Goal: Task Accomplishment & Management: Complete application form

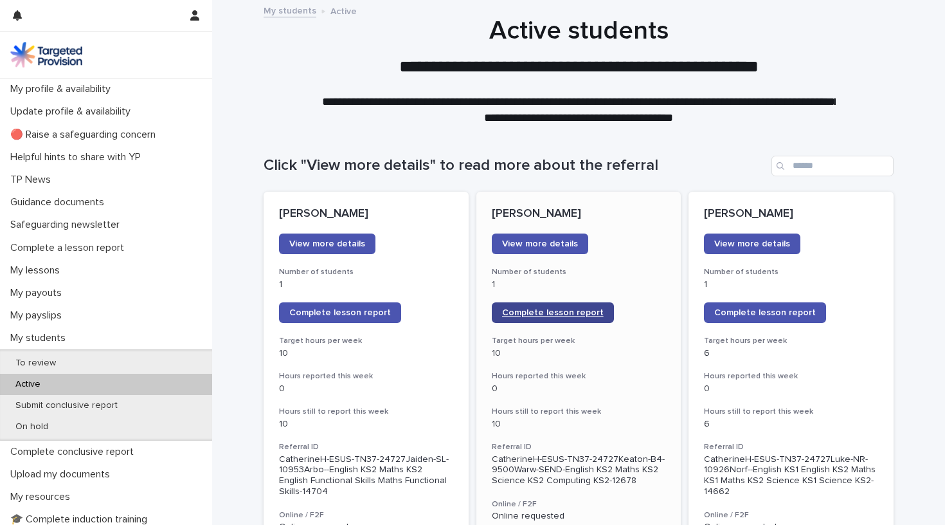
click at [576, 313] on span "Complete lesson report" at bounding box center [553, 312] width 102 height 9
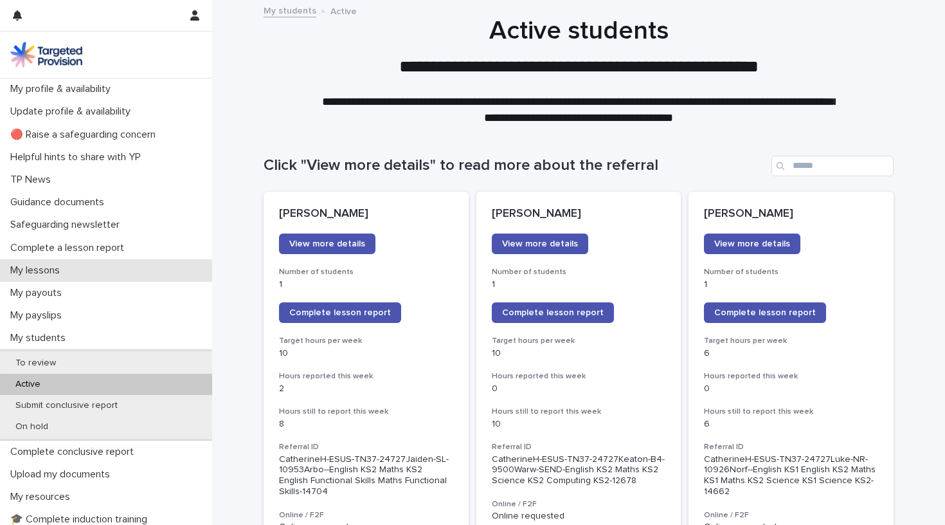
click at [64, 267] on p "My lessons" at bounding box center [37, 270] width 65 height 12
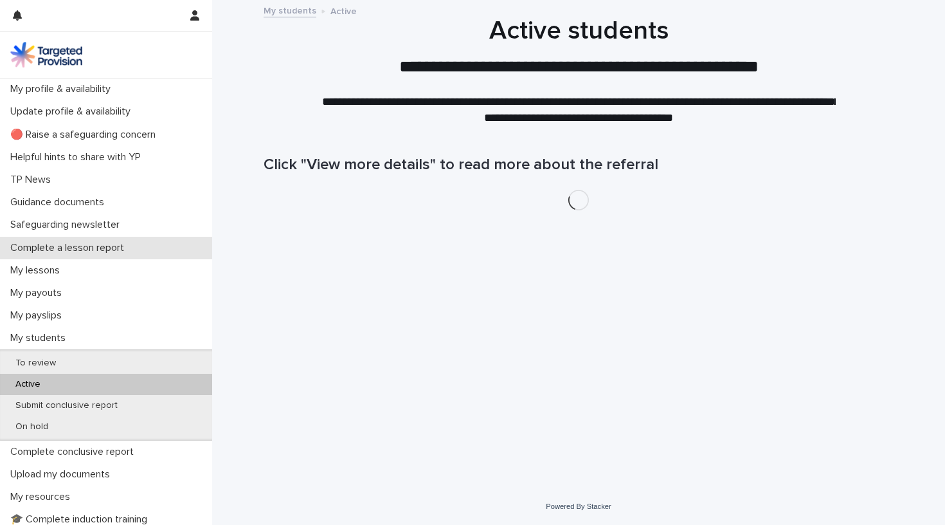
click at [91, 244] on p "Complete a lesson report" at bounding box center [69, 248] width 129 height 12
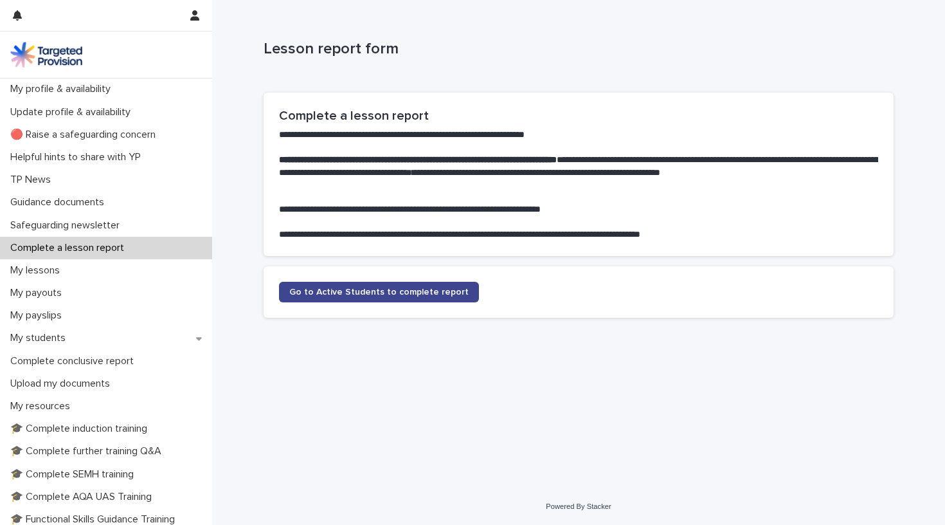
click at [398, 287] on span "Go to Active Students to complete report" at bounding box center [378, 291] width 179 height 9
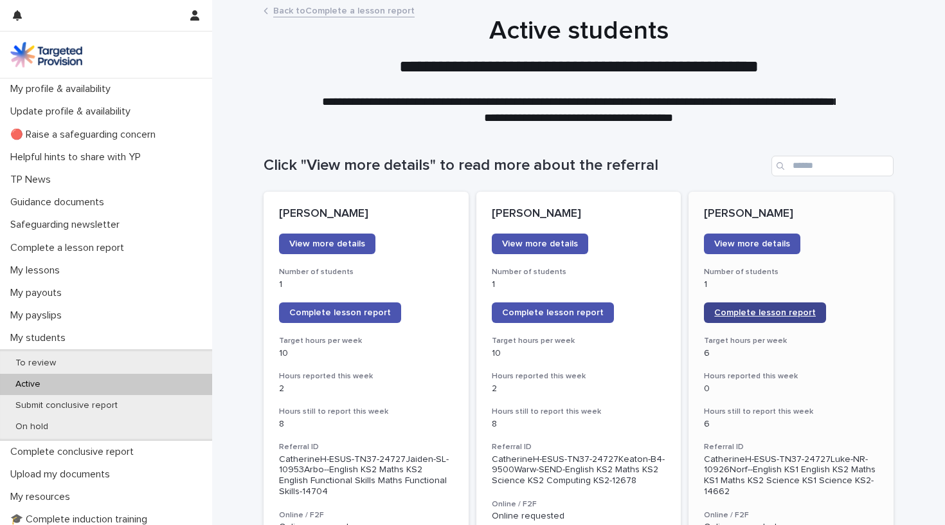
click at [760, 316] on link "Complete lesson report" at bounding box center [765, 312] width 122 height 21
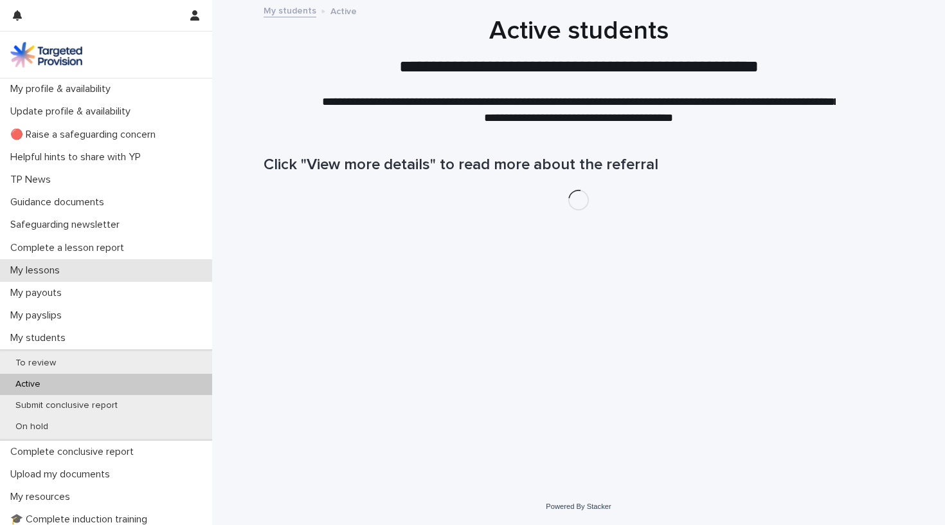
click at [78, 271] on div "My lessons" at bounding box center [106, 270] width 212 height 23
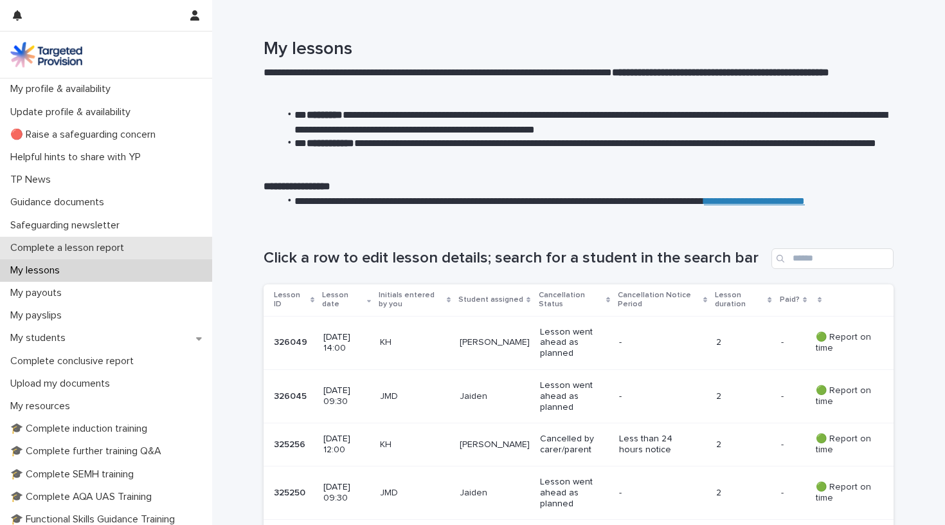
click at [86, 244] on p "Complete a lesson report" at bounding box center [69, 248] width 129 height 12
